Goal: Task Accomplishment & Management: Use online tool/utility

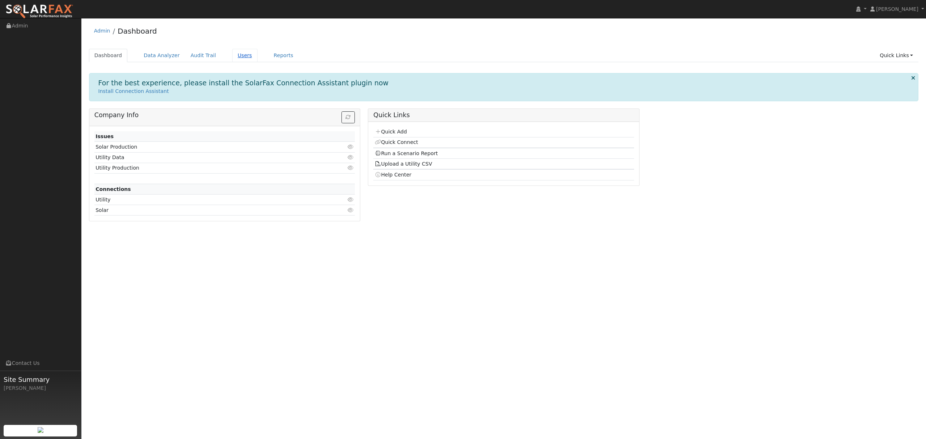
click at [236, 54] on link "Users" at bounding box center [244, 55] width 25 height 13
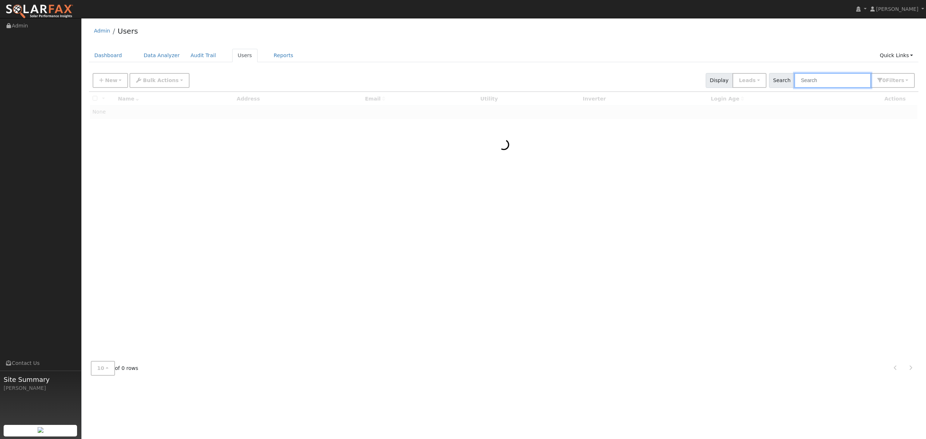
click at [822, 80] on input "text" at bounding box center [832, 80] width 77 height 15
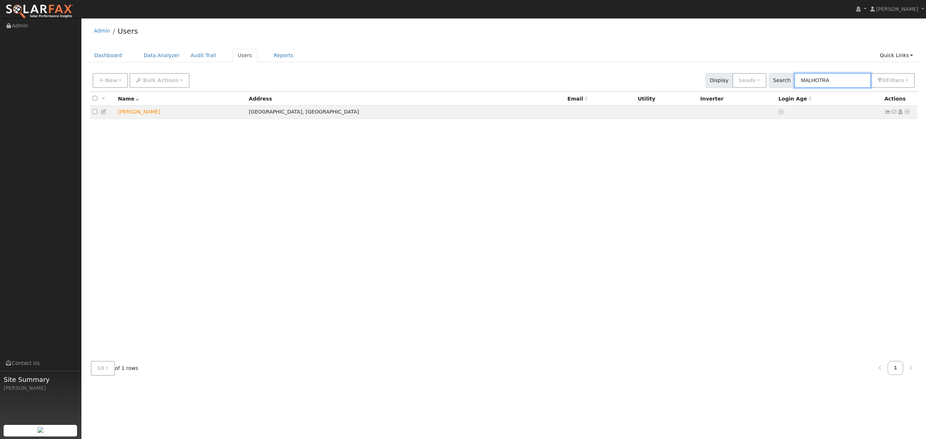
type input "MALHOTRA"
click at [906, 112] on icon at bounding box center [907, 111] width 7 height 5
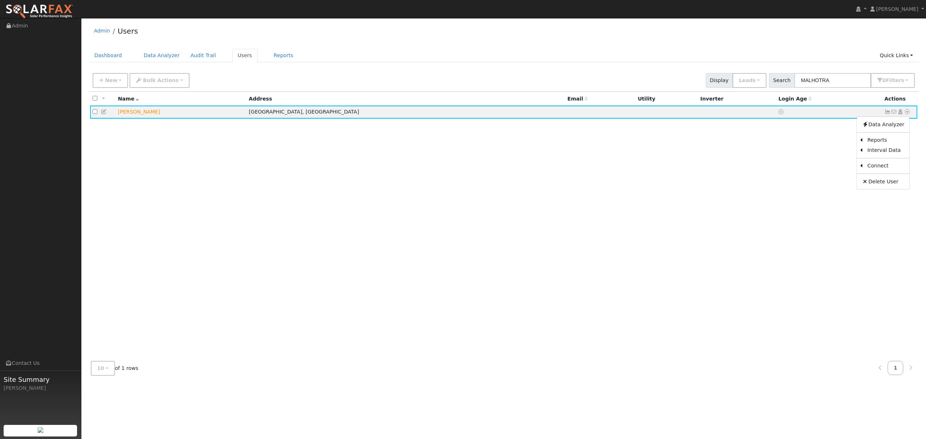
click at [0, 0] on link "Utility" at bounding box center [0, 0] width 0 height 0
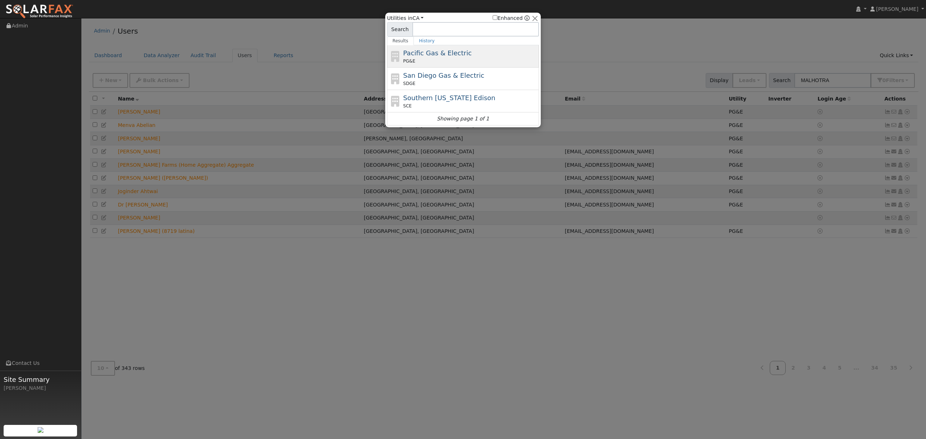
click at [423, 53] on span "Pacific Gas & Electric" at bounding box center [437, 53] width 68 height 8
